Goal: Transaction & Acquisition: Purchase product/service

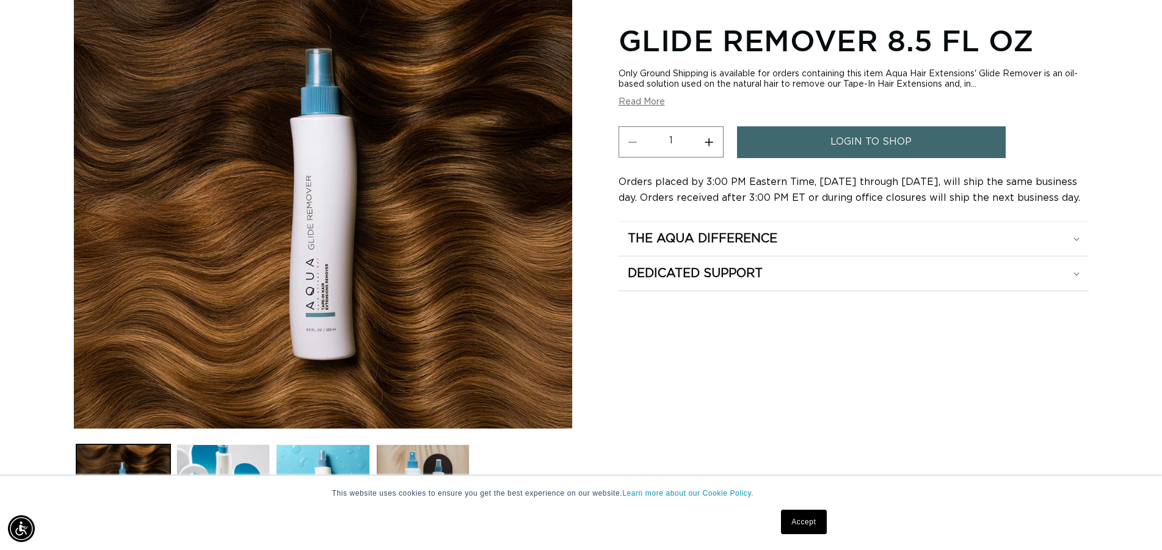
scroll to position [0, 2150]
click at [659, 100] on button "Read More" at bounding box center [641, 102] width 46 height 10
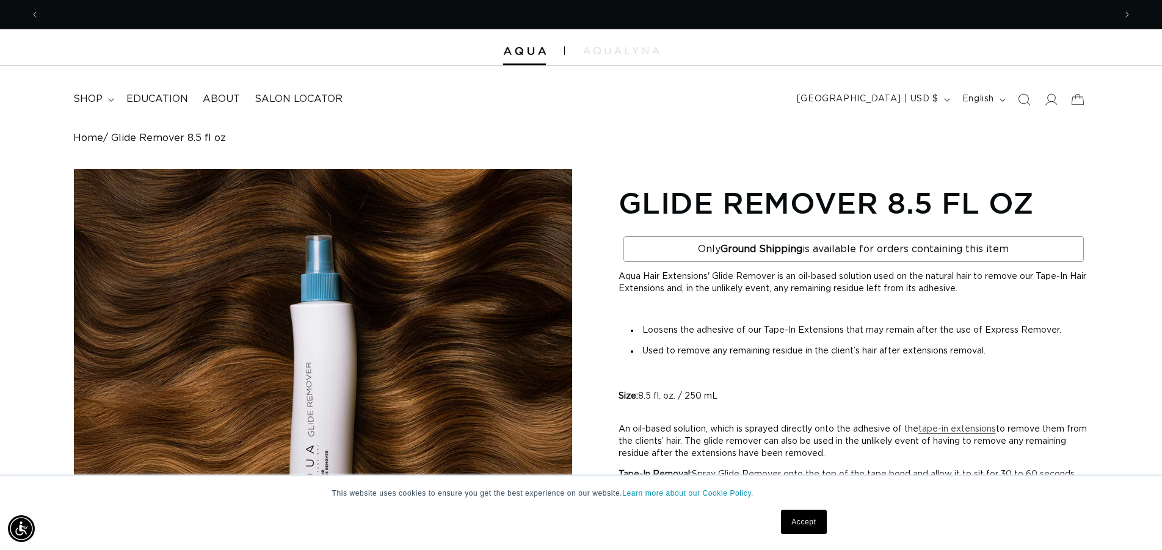
scroll to position [0, 1075]
click at [89, 138] on link "Home" at bounding box center [88, 138] width 30 height 12
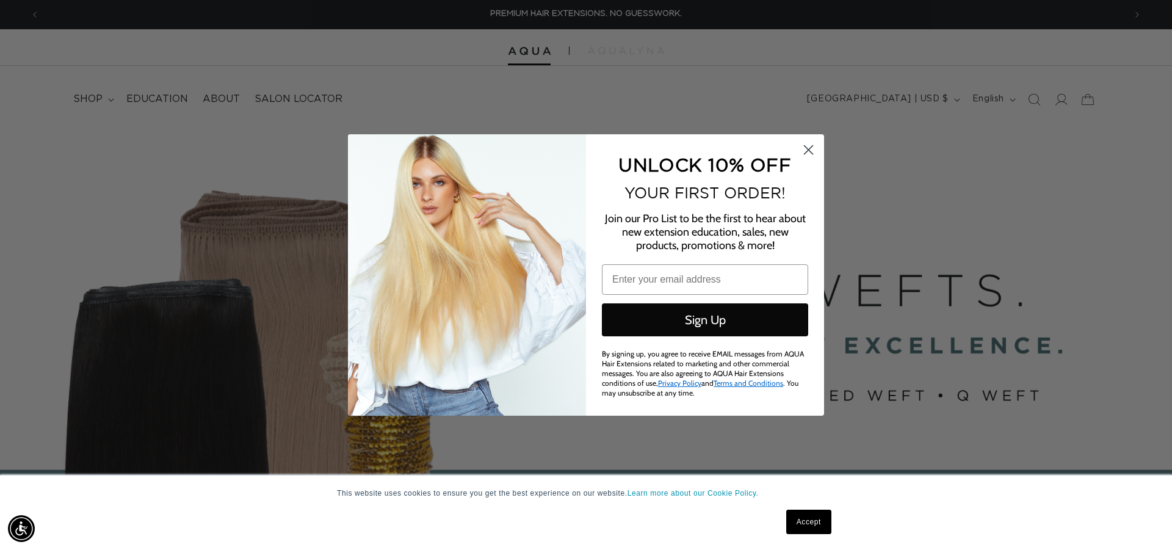
click at [814, 149] on circle "Close dialog" at bounding box center [809, 150] width 20 height 20
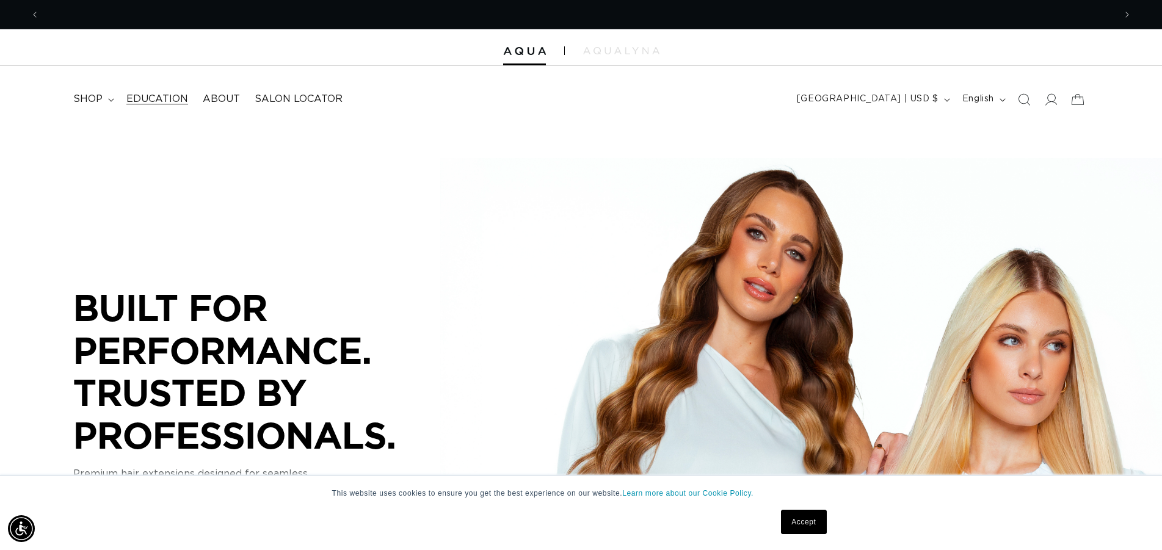
scroll to position [0, 1075]
click at [104, 101] on summary "shop" at bounding box center [92, 98] width 53 height 27
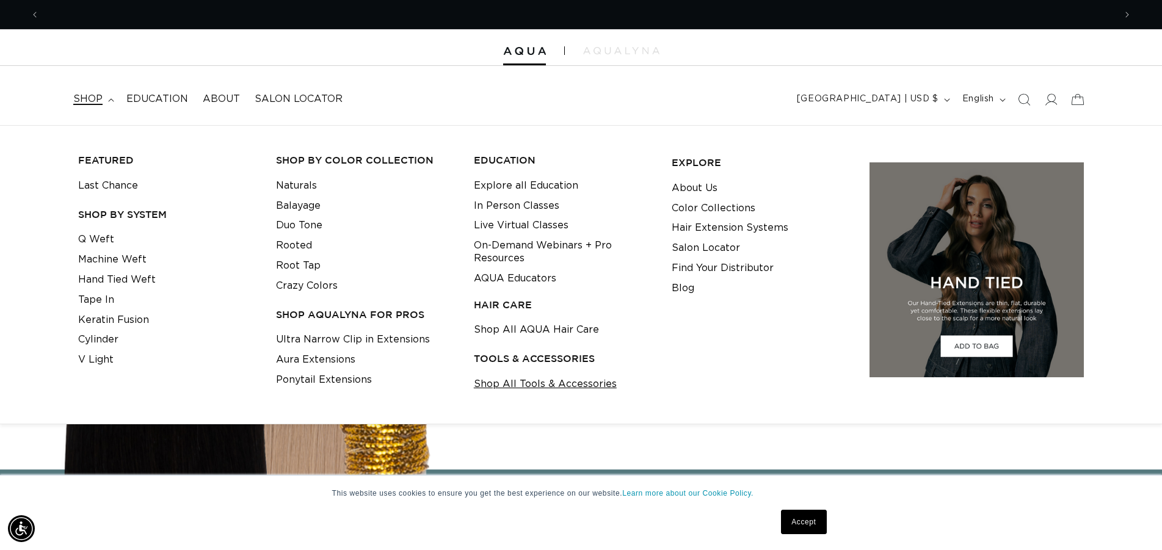
scroll to position [0, 0]
click at [523, 382] on link "Shop All Tools & Accessories" at bounding box center [545, 384] width 143 height 20
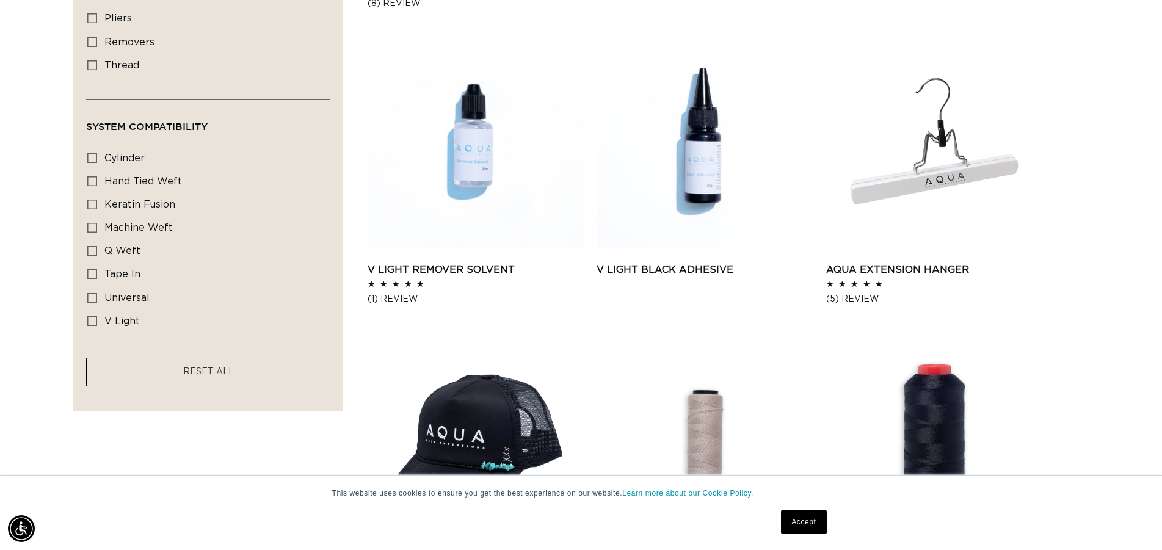
scroll to position [685, 0]
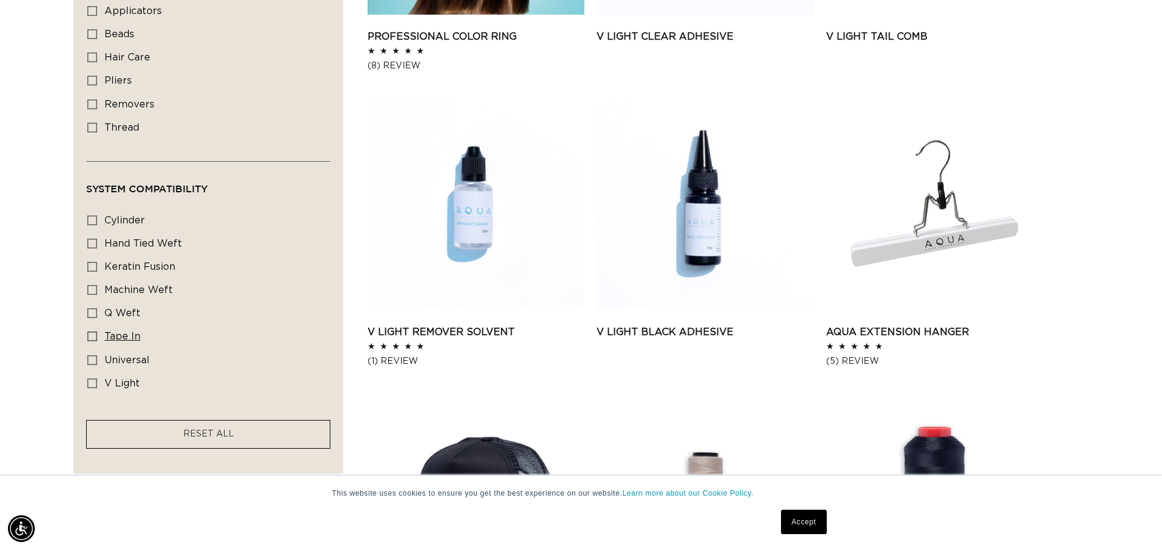
click at [90, 335] on icon at bounding box center [92, 337] width 10 height 10
click at [90, 335] on input "tape in tape in (8 products)" at bounding box center [92, 337] width 10 height 10
checkbox input "true"
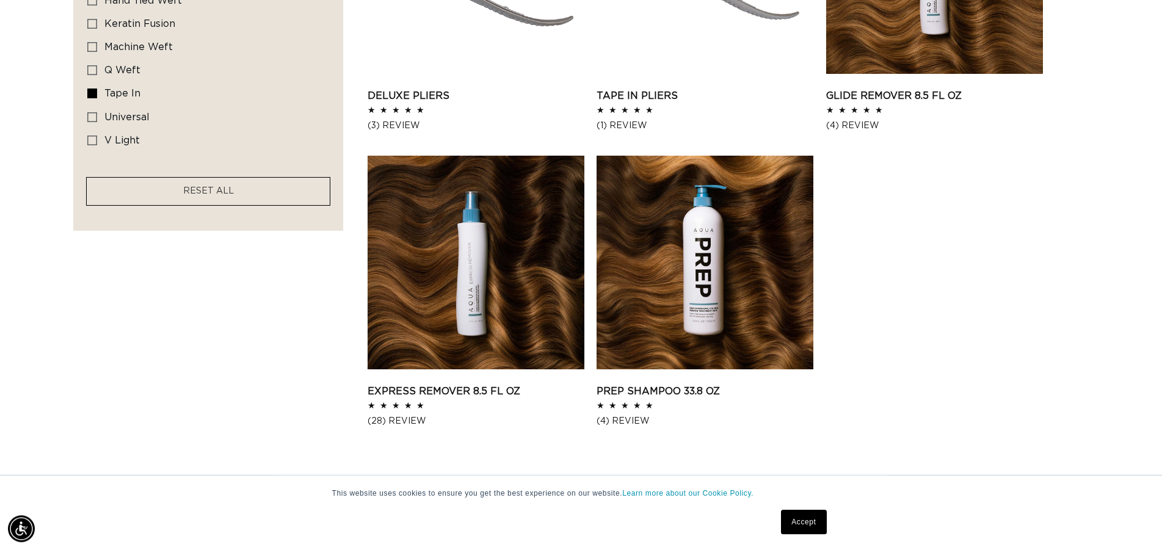
scroll to position [934, 0]
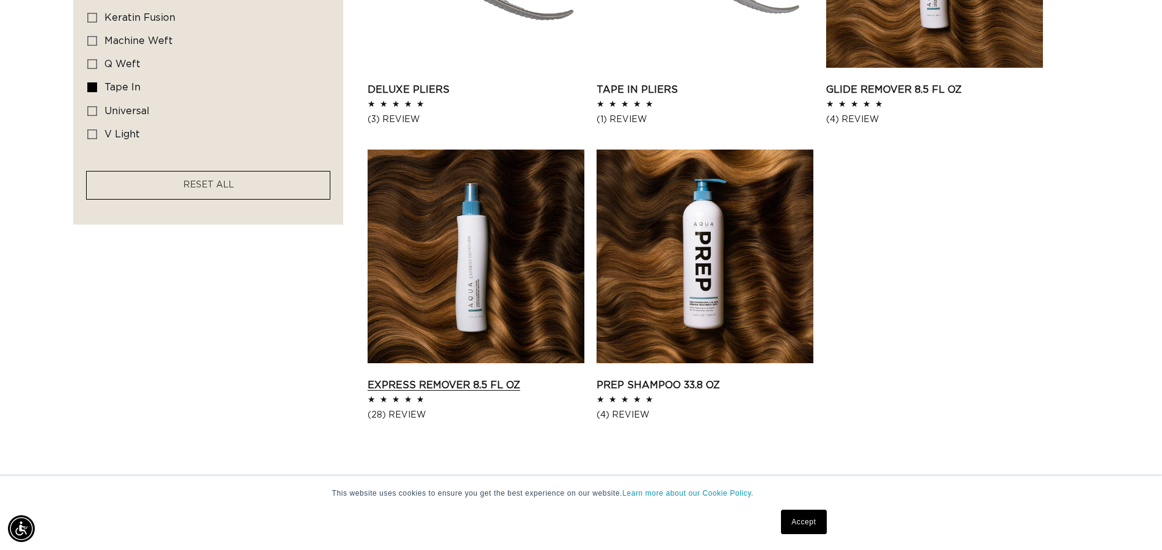
click at [461, 378] on link "Express Remover 8.5 fl oz" at bounding box center [476, 385] width 217 height 15
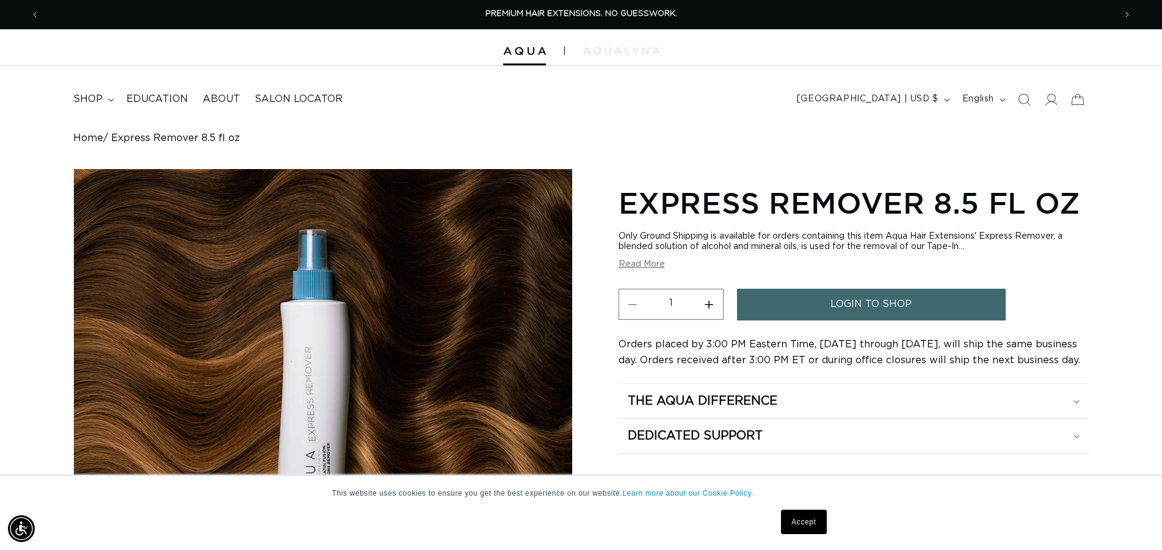
click at [645, 266] on button "Read More" at bounding box center [641, 264] width 46 height 10
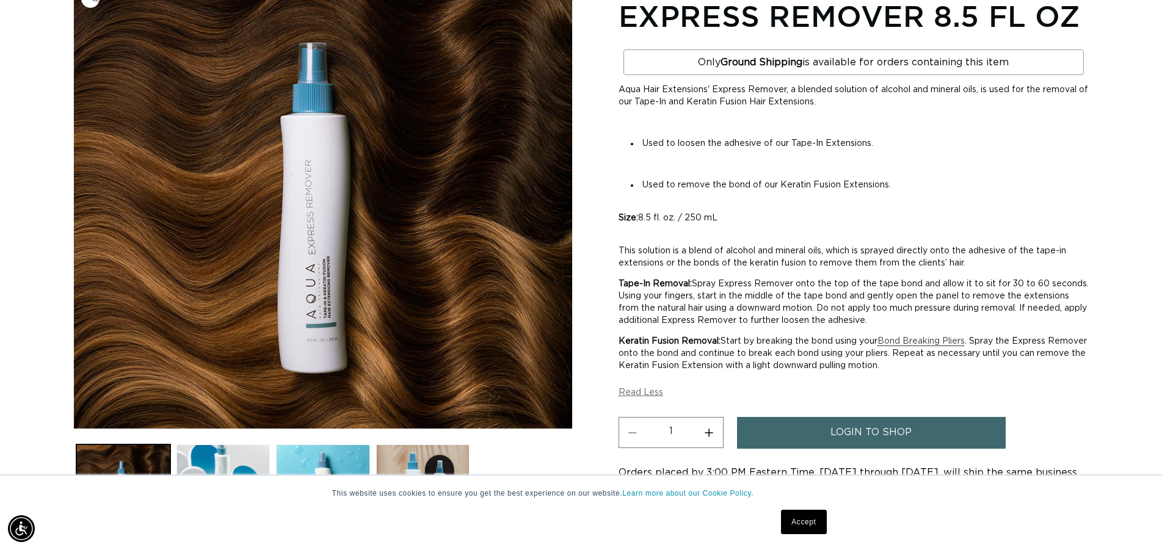
scroll to position [0, 2150]
